Goal: Information Seeking & Learning: Learn about a topic

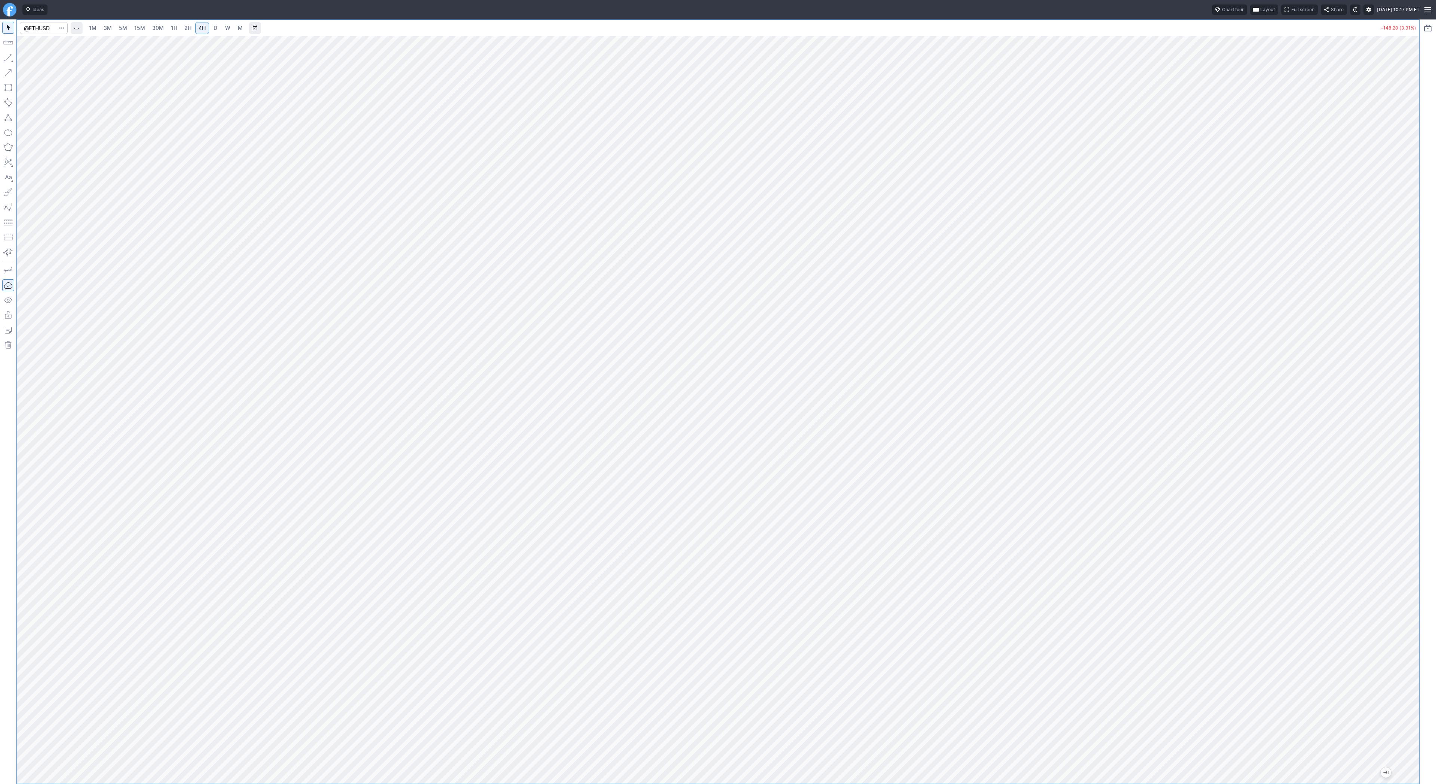
click at [188, 27] on span "2H" at bounding box center [187, 28] width 7 height 6
click at [34, 59] on span "Line" at bounding box center [43, 59] width 30 height 7
click at [35, 61] on span "Line" at bounding box center [43, 59] width 30 height 7
click at [40, 62] on span "Line" at bounding box center [43, 59] width 30 height 7
click at [5, 52] on button "button" at bounding box center [8, 58] width 12 height 12
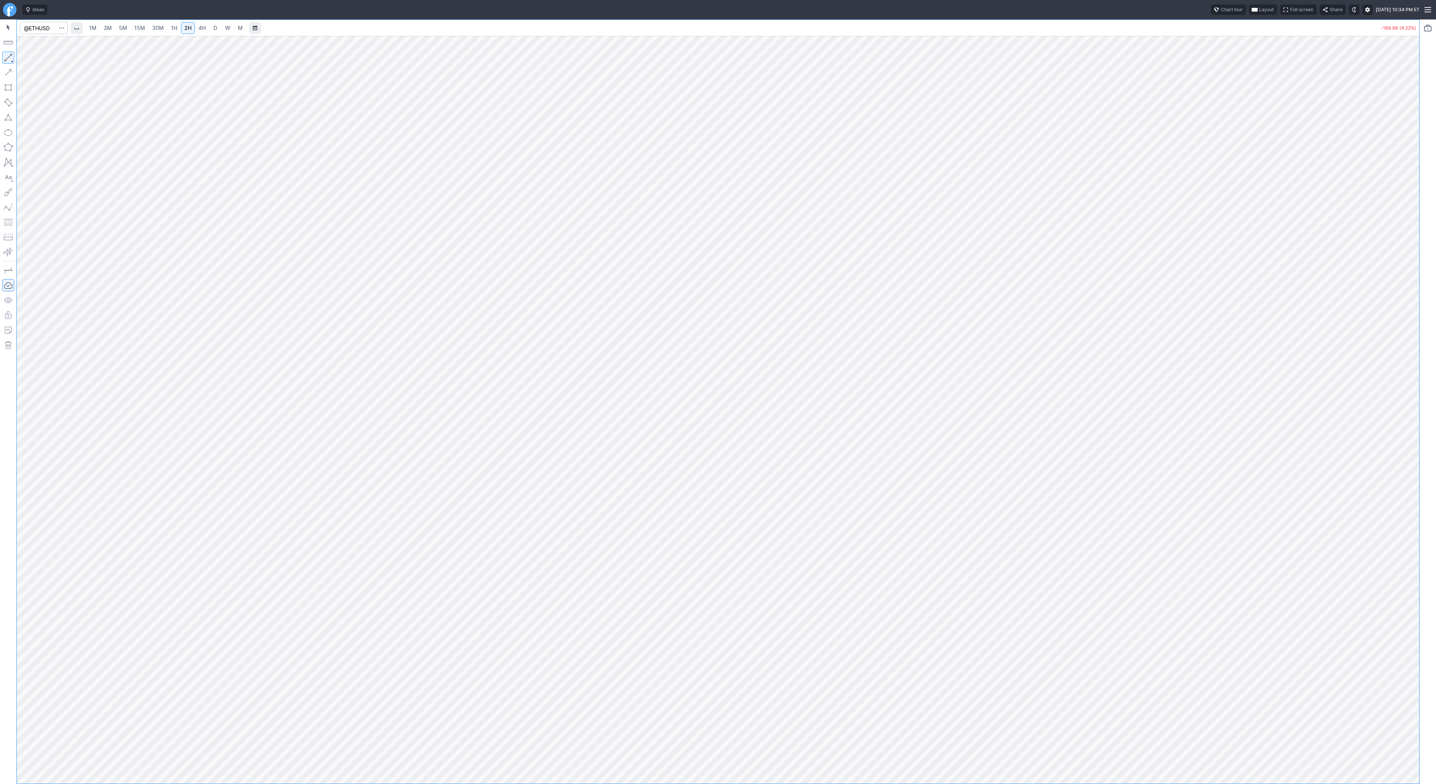
click at [214, 25] on span "D" at bounding box center [216, 28] width 4 height 6
click at [106, 26] on span "3M" at bounding box center [108, 28] width 8 height 6
click at [142, 23] on link "15M" at bounding box center [140, 28] width 18 height 12
click at [181, 27] on link "2H" at bounding box center [188, 28] width 14 height 12
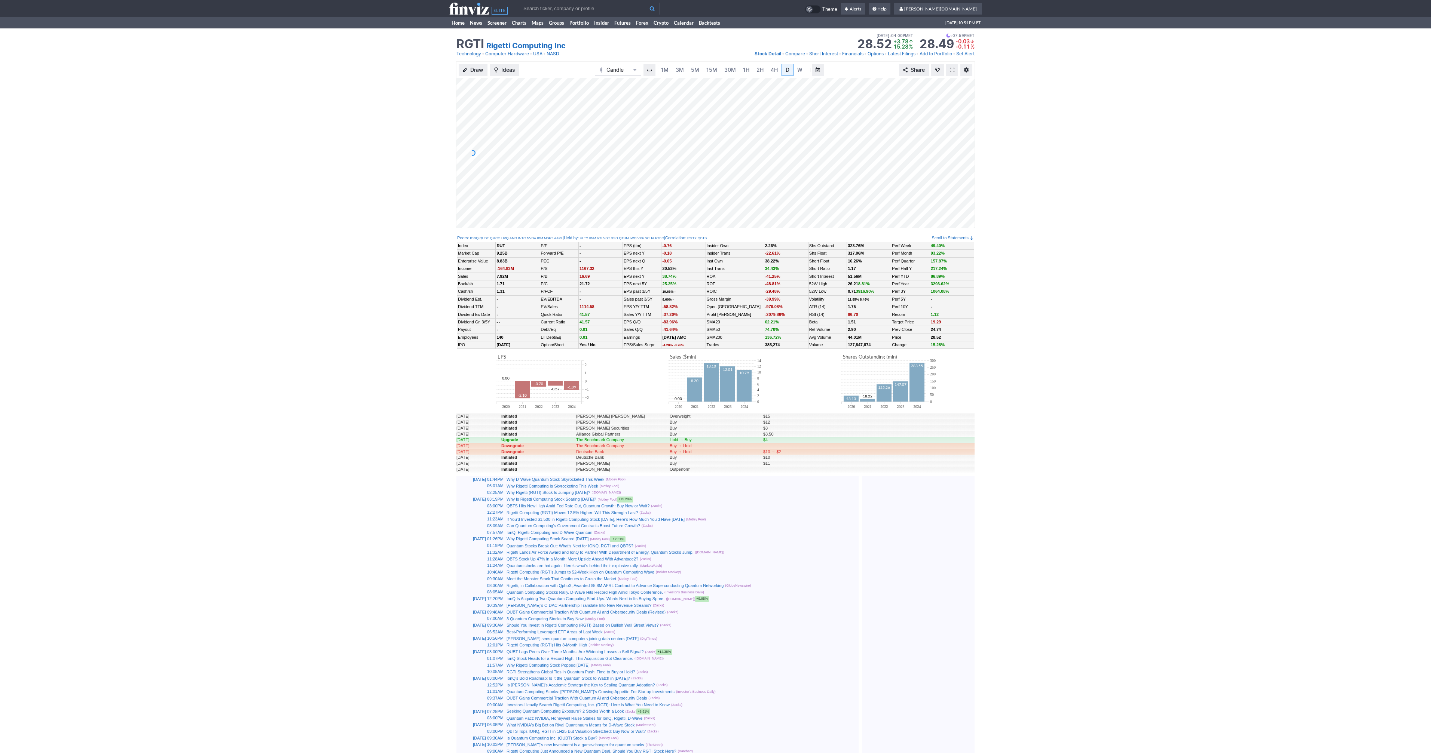
scroll to position [0, 7]
click at [817, 279] on td "Short Interest" at bounding box center [827, 276] width 39 height 7
click at [951, 68] on span at bounding box center [952, 70] width 4 height 6
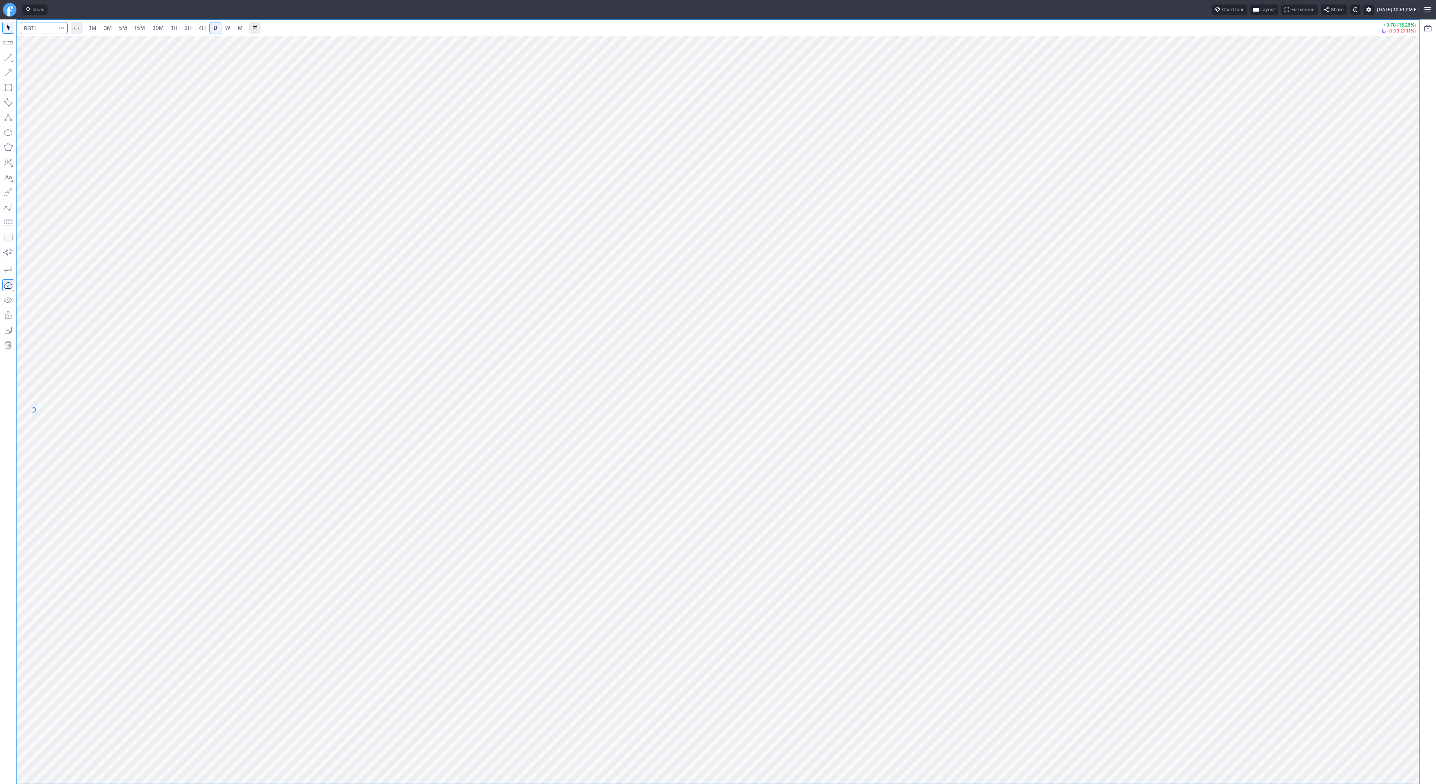
click at [30, 29] on input "Search" at bounding box center [44, 28] width 48 height 12
type input "eth"
click at [110, 142] on span "Eth ereum / USD" at bounding box center [103, 138] width 108 height 6
click at [184, 26] on span "2H" at bounding box center [187, 28] width 7 height 6
click at [107, 27] on span "3M" at bounding box center [108, 28] width 8 height 6
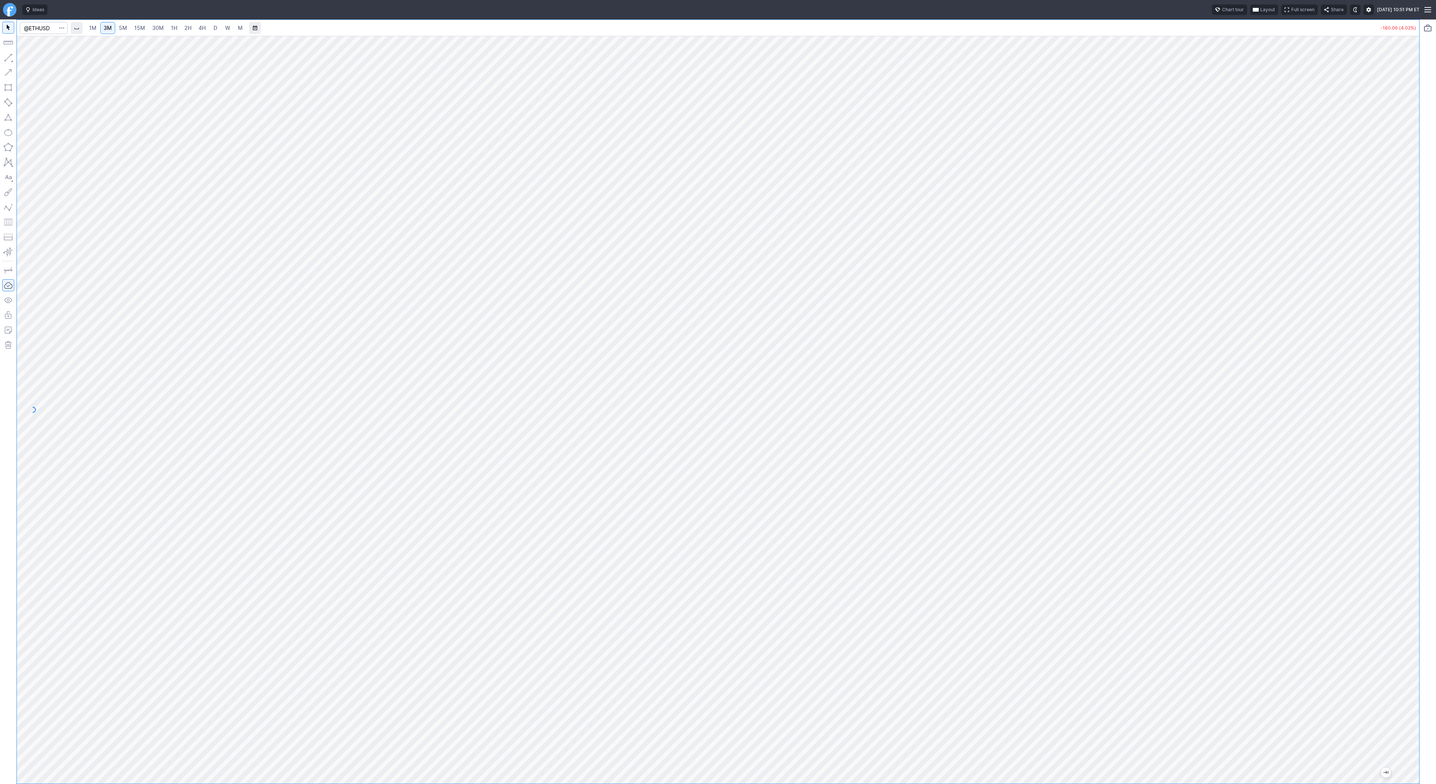
click at [210, 27] on link "D" at bounding box center [215, 28] width 12 height 12
